Goal: Book appointment/travel/reservation

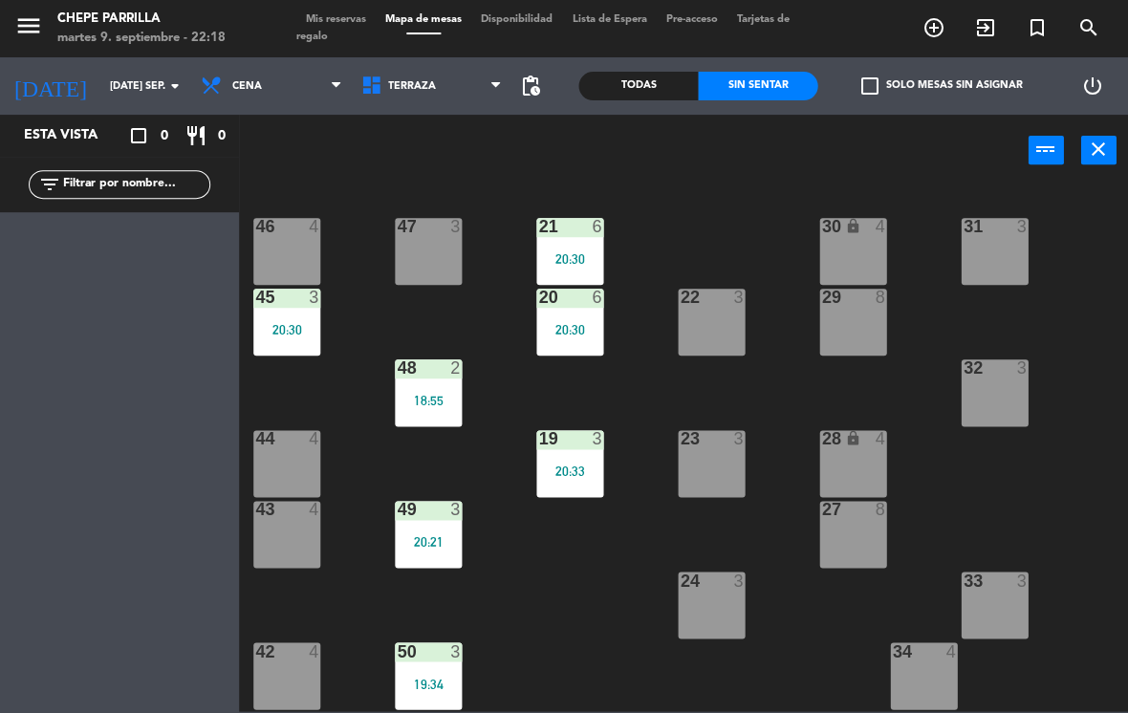
click at [426, 100] on span "Terraza" at bounding box center [432, 86] width 161 height 42
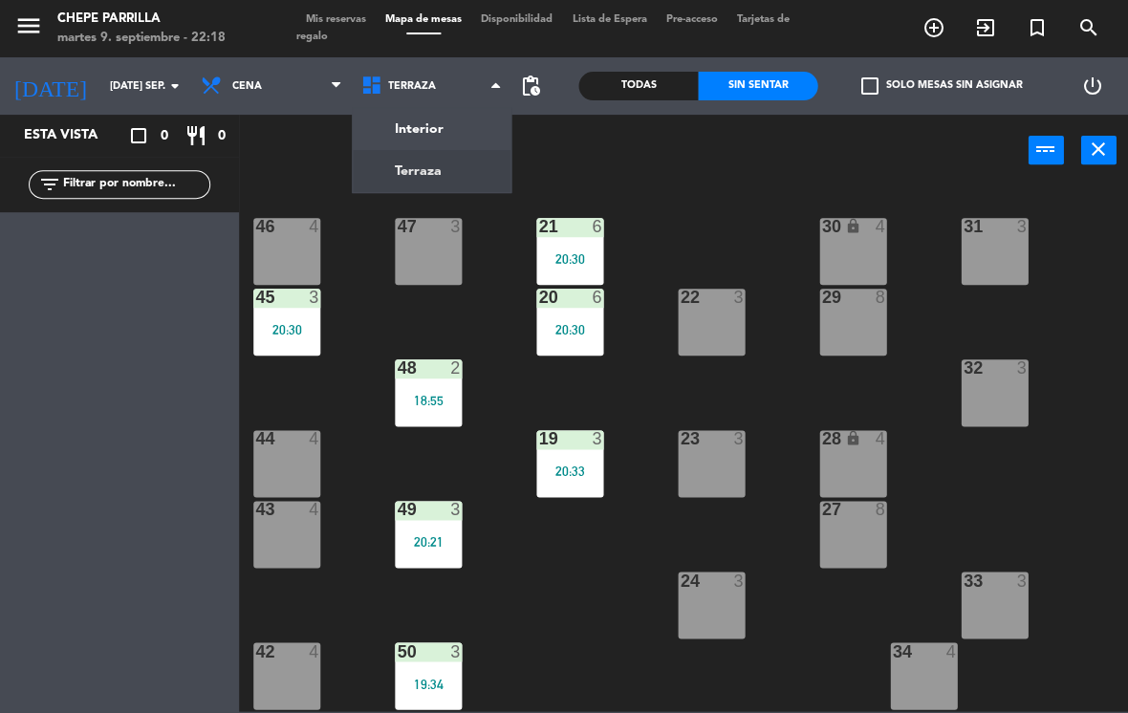
click at [476, 119] on ng-component "menu Chepe [PERSON_NAME] martes 9. septiembre - 22:18 Mis reservas Mapa de mesa…" at bounding box center [564, 355] width 1128 height 711
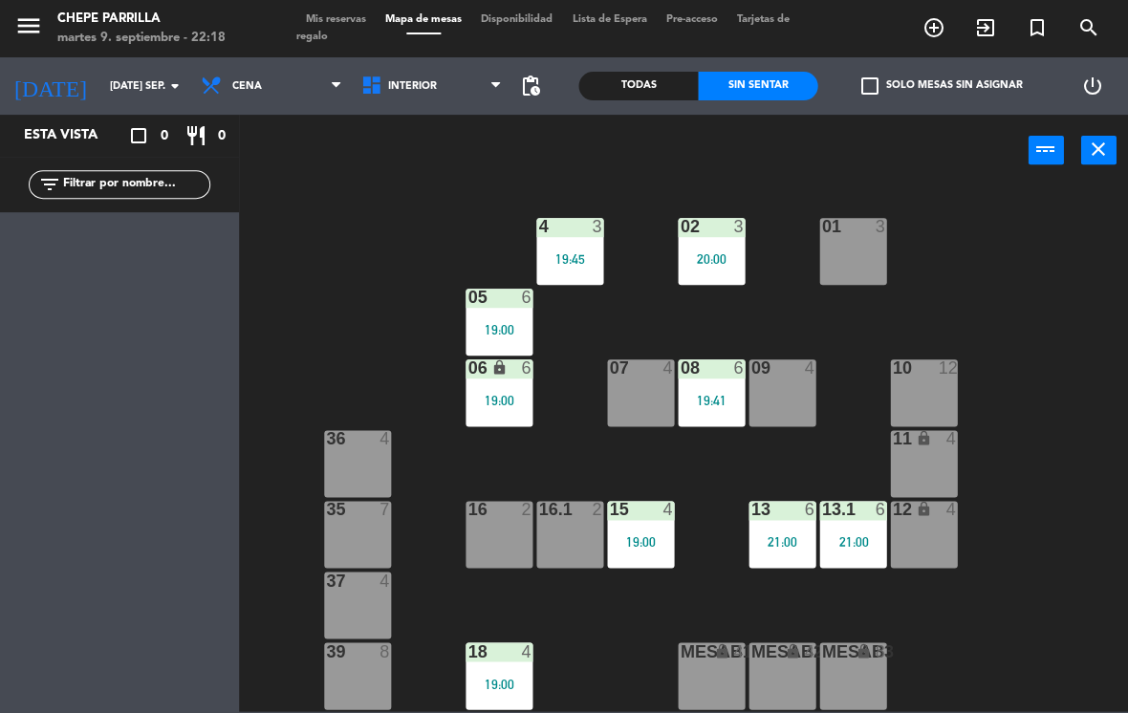
scroll to position [26, 0]
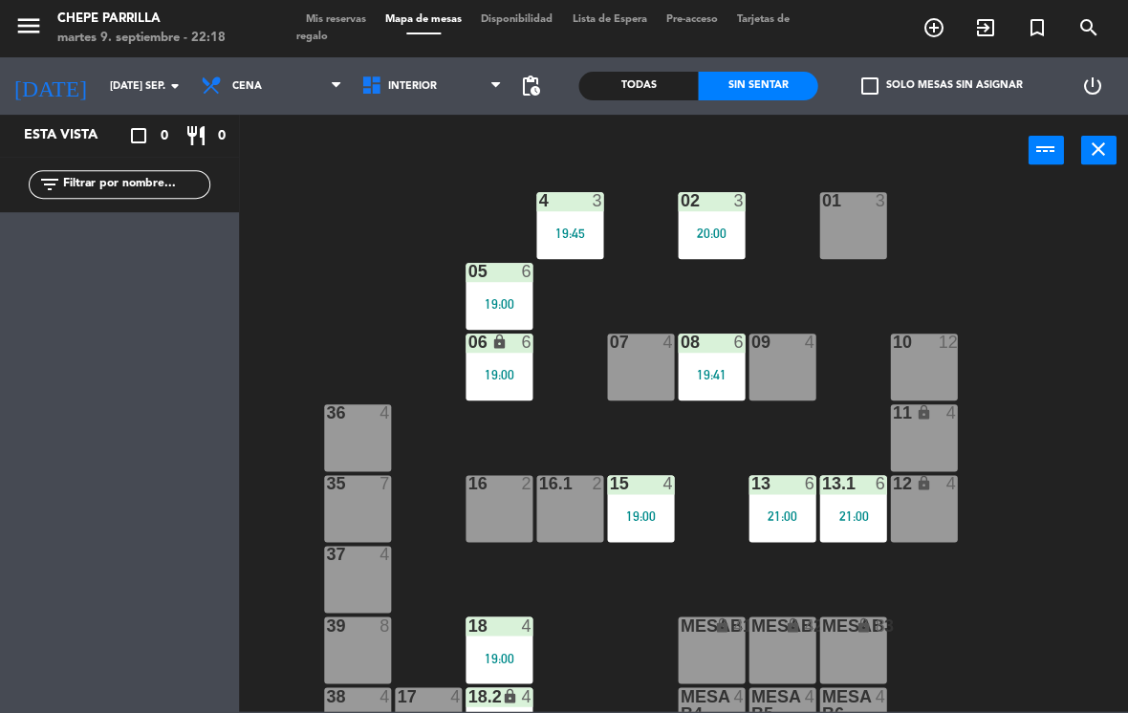
click at [849, 247] on div "01 3" at bounding box center [853, 225] width 67 height 67
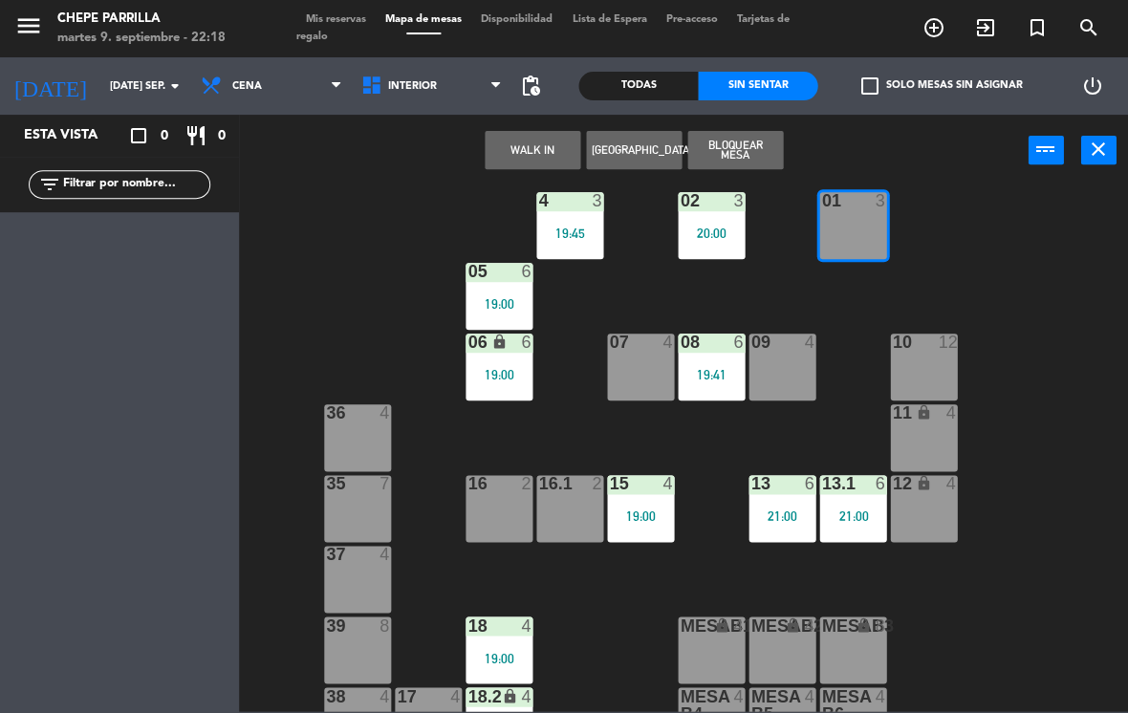
click at [873, 221] on div "01 3" at bounding box center [853, 225] width 67 height 67
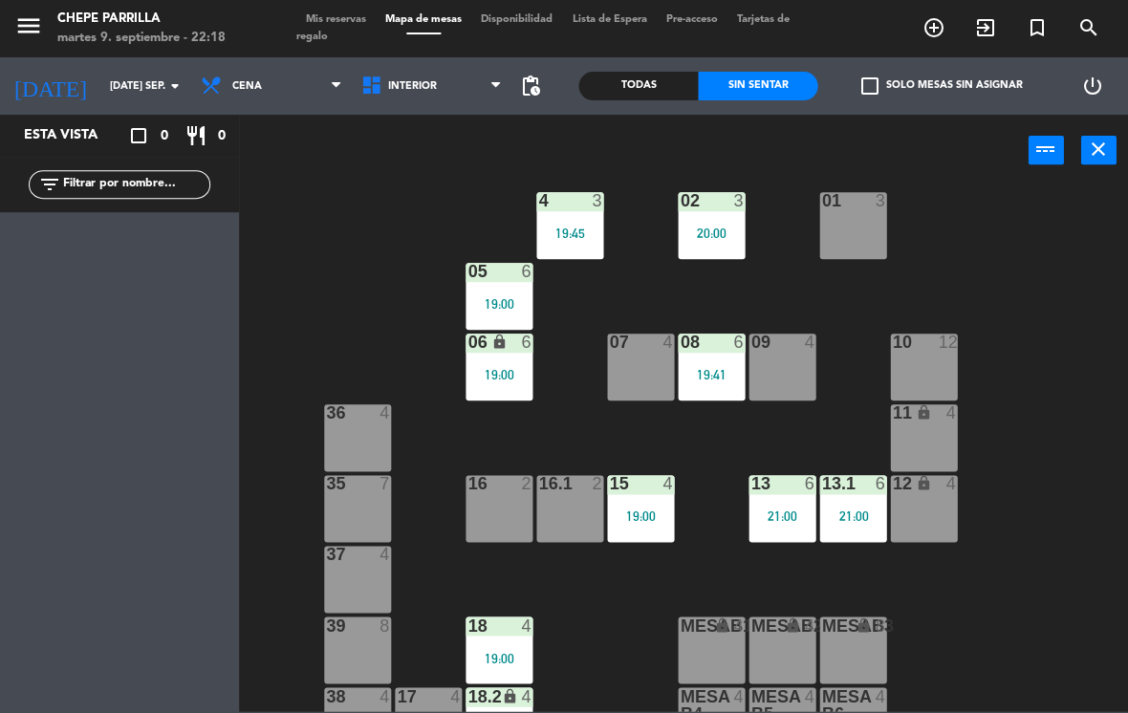
click at [854, 218] on div "01 3" at bounding box center [853, 225] width 67 height 67
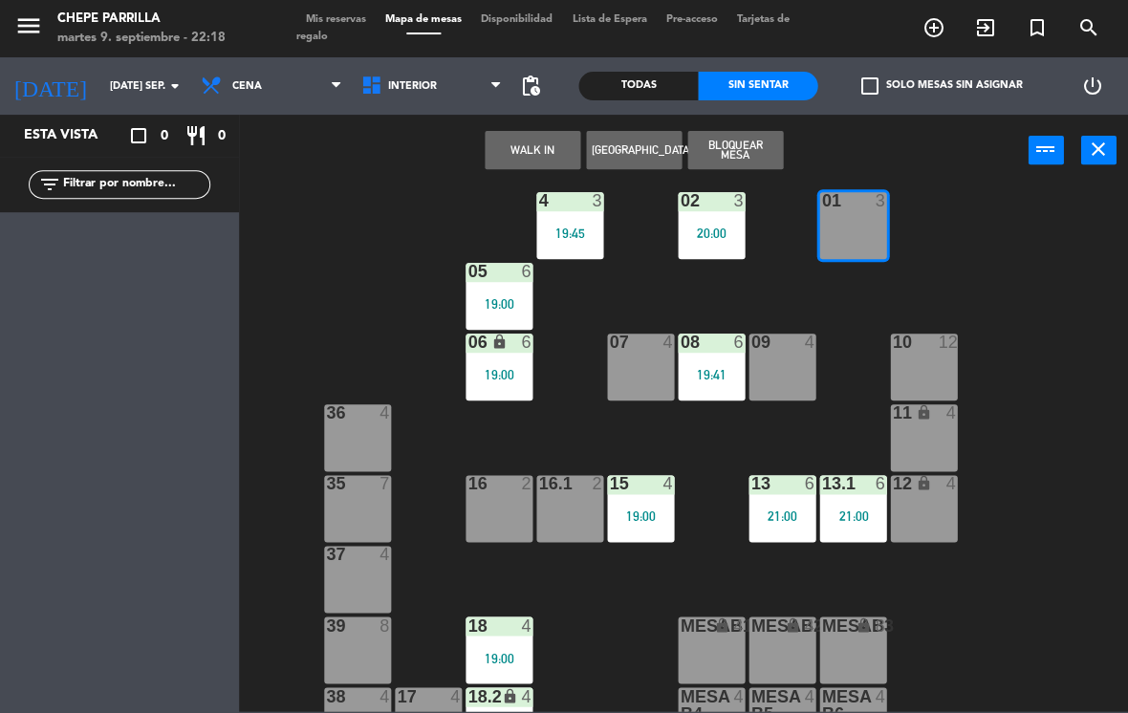
click at [520, 148] on button "WALK IN" at bounding box center [533, 150] width 96 height 38
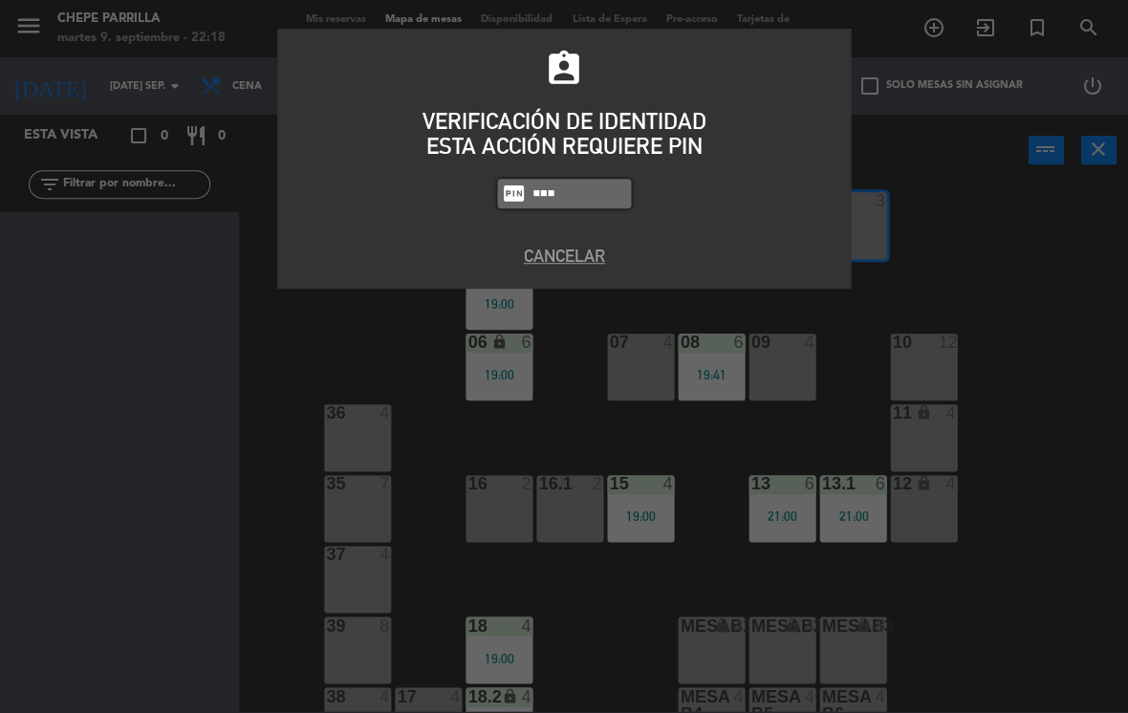
type input "0894"
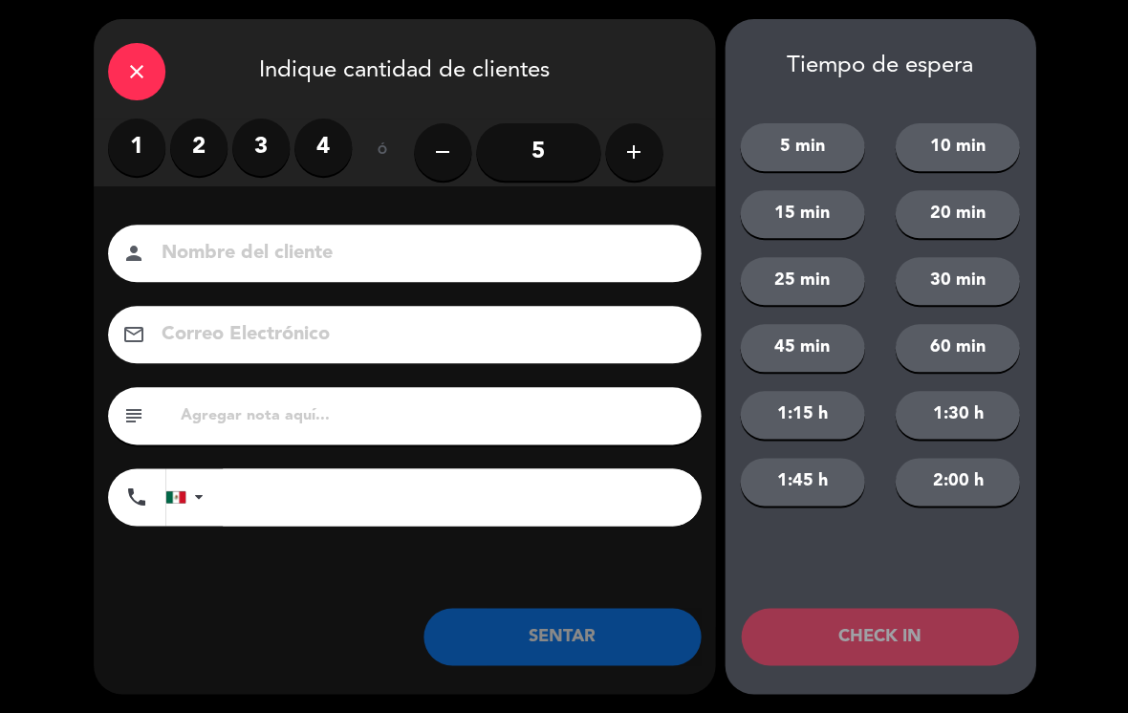
click at [208, 154] on label "2" at bounding box center [198, 147] width 57 height 57
click at [313, 262] on input at bounding box center [418, 253] width 516 height 33
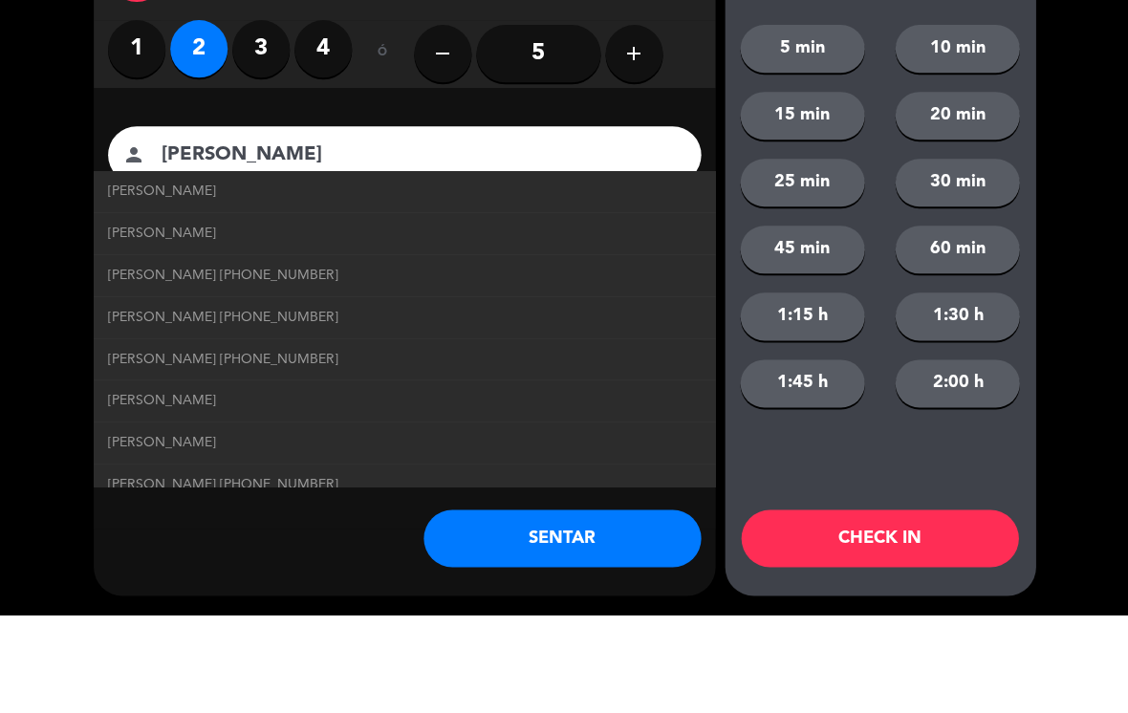
click at [511, 363] on link "[PERSON_NAME] [PHONE_NUMBER]" at bounding box center [404, 374] width 593 height 22
type input "[PERSON_NAME]"
type input "[PHONE_NUMBER]"
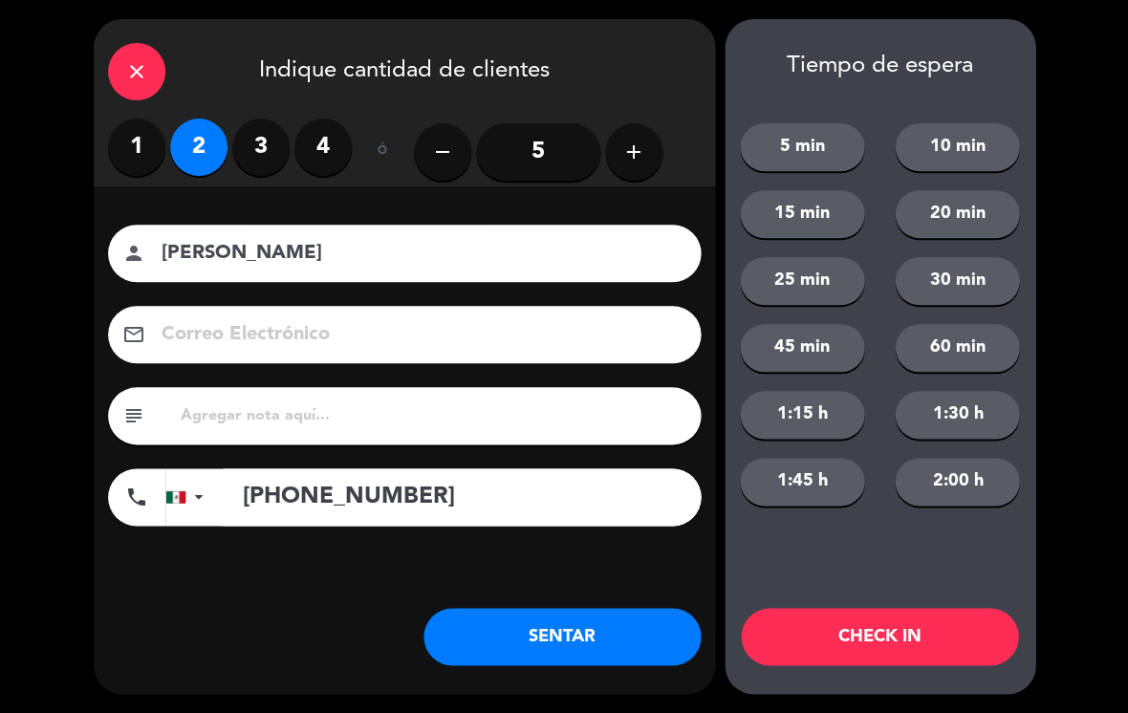
click at [623, 625] on button "SENTAR" at bounding box center [562, 636] width 277 height 57
